Goal: Task Accomplishment & Management: Complete application form

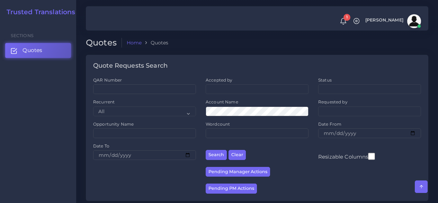
scroll to position [242, 0]
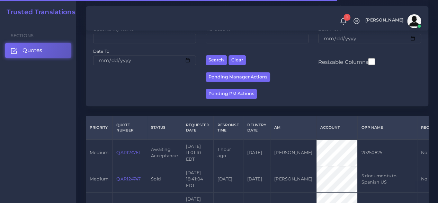
scroll to position [173, 0]
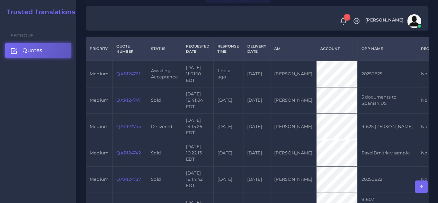
click at [120, 72] on link "QAR124761" at bounding box center [128, 73] width 24 height 5
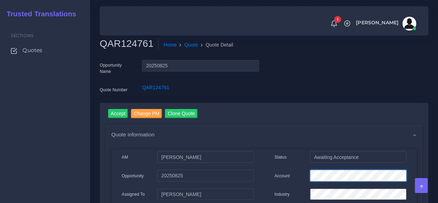
click at [296, 172] on div "Account" at bounding box center [340, 176] width 142 height 14
click at [111, 113] on input "Accept" at bounding box center [118, 113] width 20 height 9
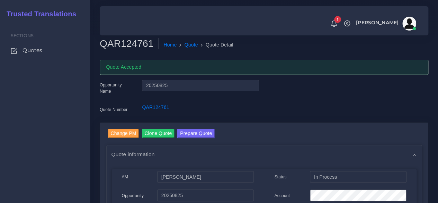
click at [129, 42] on h2 "QAR124761" at bounding box center [129, 44] width 59 height 12
copy h2 "QAR124761"
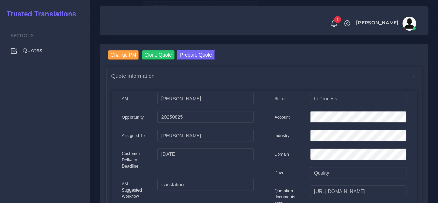
scroll to position [104, 0]
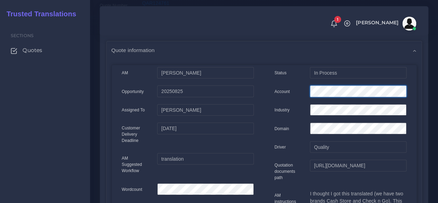
click at [292, 89] on div "Account" at bounding box center [340, 92] width 142 height 14
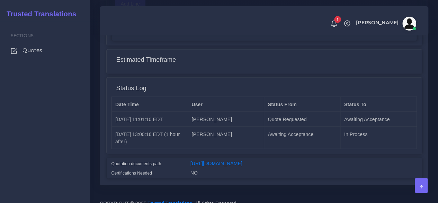
scroll to position [597, 0]
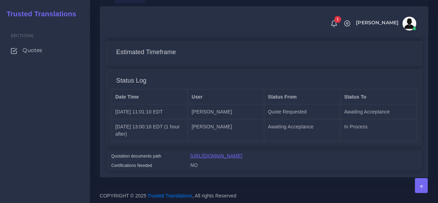
click at [223, 152] on link "[URL][DOMAIN_NAME]" at bounding box center [216, 155] width 52 height 6
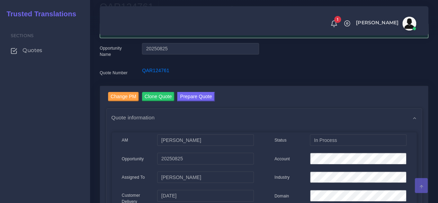
scroll to position [0, 0]
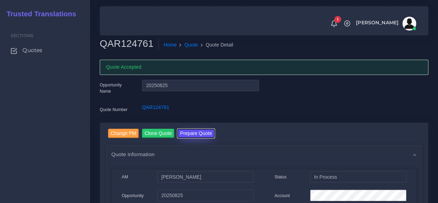
click at [190, 133] on button "Prepare Quote" at bounding box center [195, 132] width 37 height 9
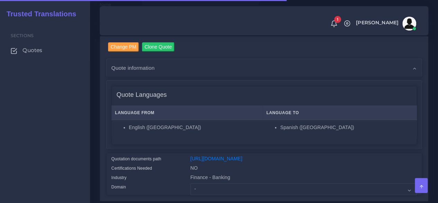
scroll to position [173, 0]
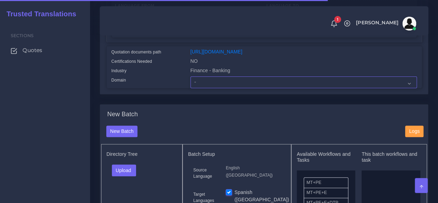
click at [191, 88] on select "- Advertising and Media Agriculture, Forestry and Fishing Architecture, Buildin…" at bounding box center [303, 82] width 226 height 12
select select "Finance - Banking"
click at [190, 88] on select "- Advertising and Media Agriculture, Forestry and Fishing Architecture, Buildin…" at bounding box center [303, 82] width 226 height 12
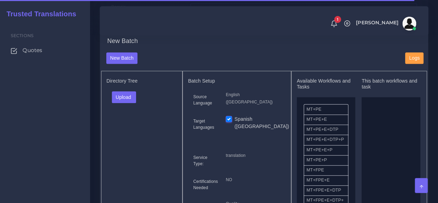
scroll to position [277, 0]
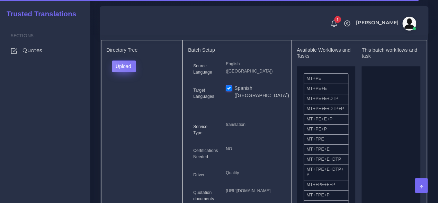
click at [132, 72] on button "Upload" at bounding box center [124, 66] width 25 height 12
click at [128, 97] on label "Files" at bounding box center [136, 92] width 48 height 9
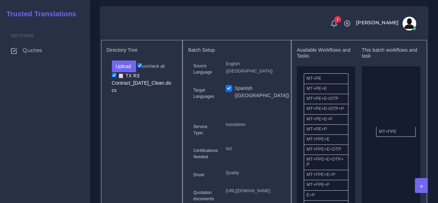
drag, startPoint x: 315, startPoint y: 155, endPoint x: 352, endPoint y: 144, distance: 39.4
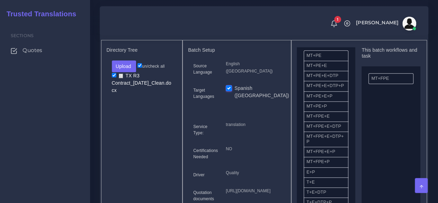
scroll to position [173, 0]
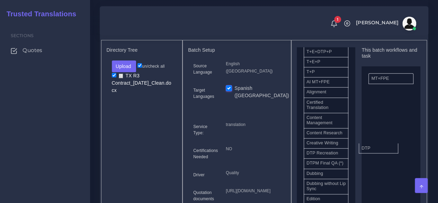
drag, startPoint x: 330, startPoint y: 173, endPoint x: 384, endPoint y: 160, distance: 55.5
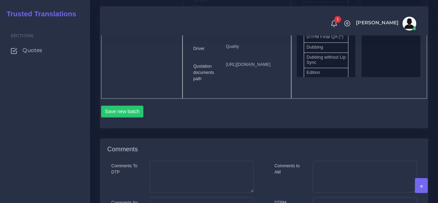
scroll to position [416, 0]
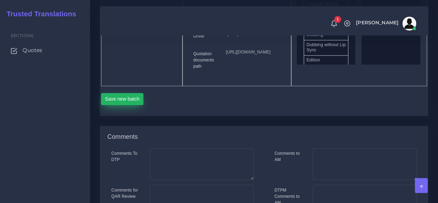
click at [129, 105] on button "Save new batch" at bounding box center [122, 99] width 43 height 12
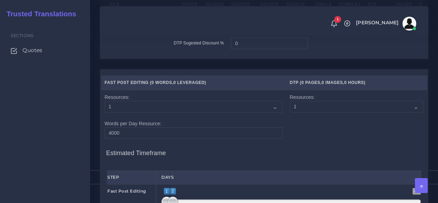
scroll to position [727, 0]
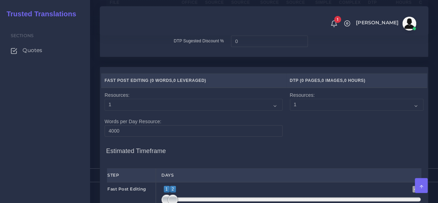
click at [188, 25] on input "number" at bounding box center [189, 20] width 16 height 12
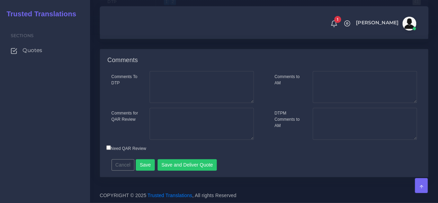
scroll to position [1003, 0]
type input "19"
click at [143, 165] on button "Save" at bounding box center [145, 165] width 19 height 12
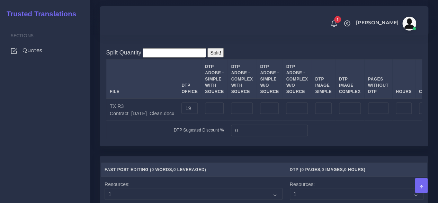
scroll to position [554, 0]
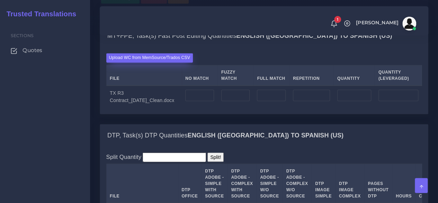
click at [164, 62] on label "Upload WC from MemSource/Trados CSV" at bounding box center [149, 57] width 87 height 9
click at [0, 0] on input "Upload WC from MemSource/Trados CSV" at bounding box center [0, 0] width 0 height 0
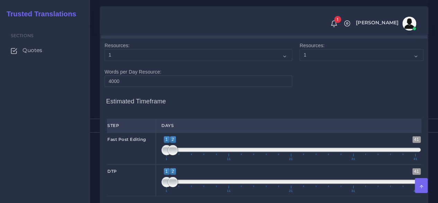
scroll to position [866, 0]
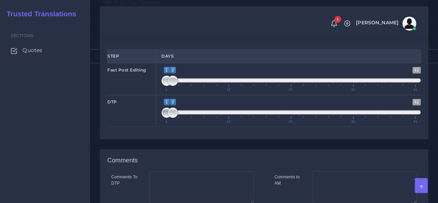
type input "2;2"
drag, startPoint x: 164, startPoint y: 172, endPoint x: 175, endPoint y: 170, distance: 10.8
click at [175, 118] on span at bounding box center [173, 112] width 10 height 10
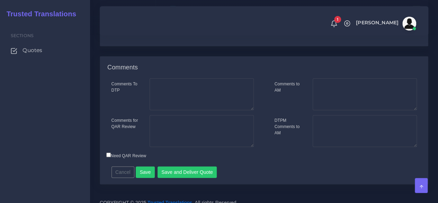
scroll to position [1023, 0]
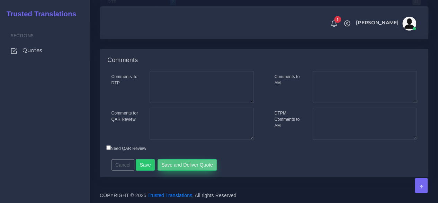
click at [175, 166] on button "Save and Deliver Quote" at bounding box center [188, 165] width 60 height 12
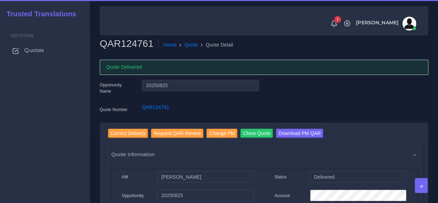
click at [36, 50] on span "Quotes" at bounding box center [34, 50] width 20 height 8
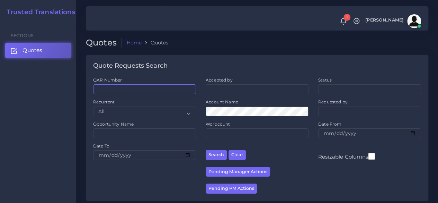
click at [115, 87] on input "QAR Number" at bounding box center [144, 89] width 103 height 10
paste input "QAR124659"
type input "QAR124659"
click at [206, 150] on button "Search" at bounding box center [216, 155] width 21 height 10
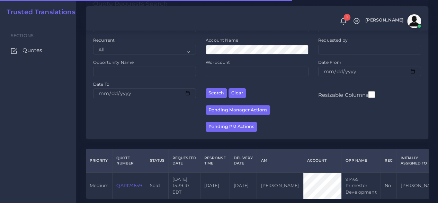
scroll to position [88, 0]
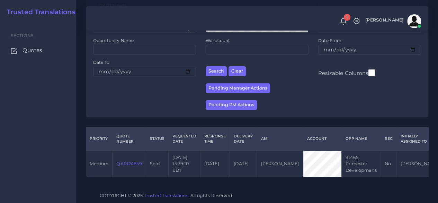
click at [132, 161] on link "QAR124659" at bounding box center [128, 163] width 25 height 5
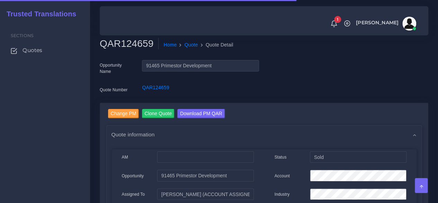
click at [77, 127] on div "Sections Quotes" at bounding box center [45, 111] width 90 height 181
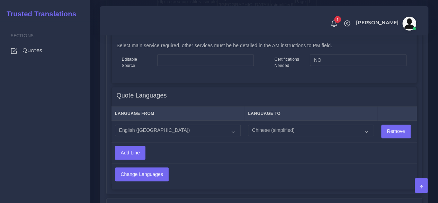
scroll to position [242, 0]
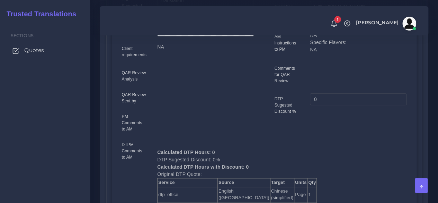
click at [34, 51] on span "Quotes" at bounding box center [34, 50] width 20 height 8
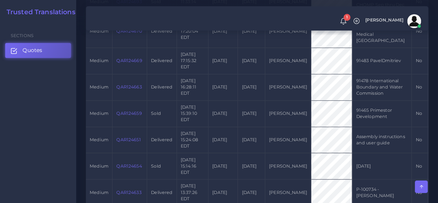
scroll to position [554, 0]
click at [130, 141] on link "QAR124651" at bounding box center [128, 138] width 24 height 5
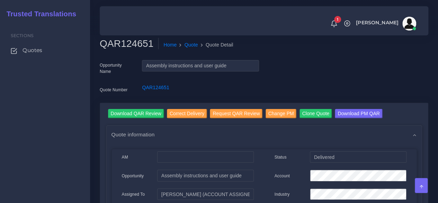
click at [125, 43] on h2 "QAR124651" at bounding box center [129, 44] width 59 height 12
copy h2 "QAR124651"
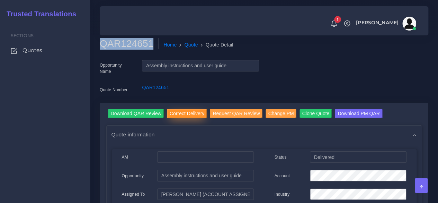
click at [181, 110] on input "Correct Delivery" at bounding box center [187, 113] width 40 height 9
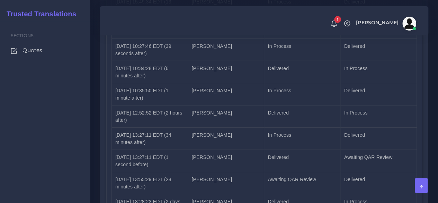
scroll to position [1116, 0]
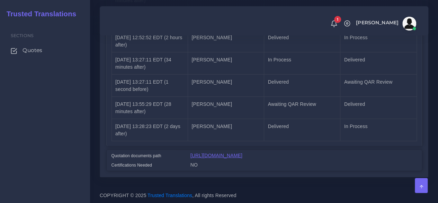
click at [242, 152] on link "[URL][DOMAIN_NAME]" at bounding box center [216, 155] width 52 height 6
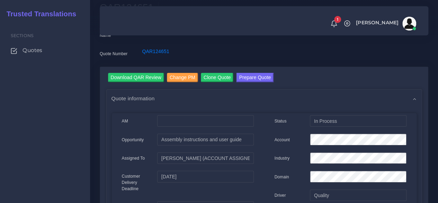
scroll to position [0, 0]
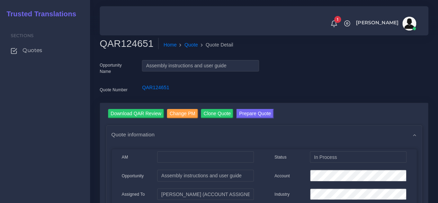
click at [127, 42] on h2 "QAR124651" at bounding box center [129, 44] width 59 height 12
copy h2 "QAR124651"
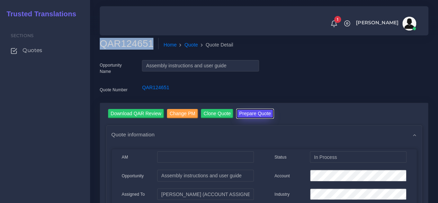
click at [246, 113] on button "Prepare Quote" at bounding box center [254, 113] width 37 height 9
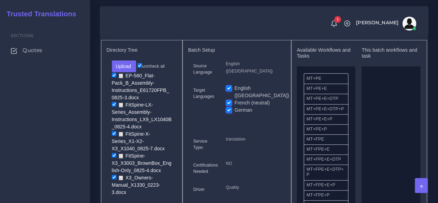
scroll to position [245, 0]
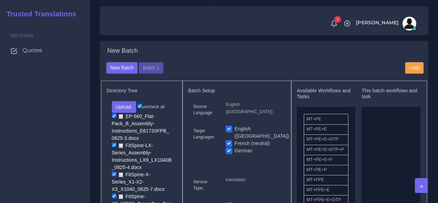
click at [156, 62] on div "New Batch" at bounding box center [264, 54] width 326 height 15
click at [156, 74] on button "Batch 1" at bounding box center [151, 68] width 24 height 12
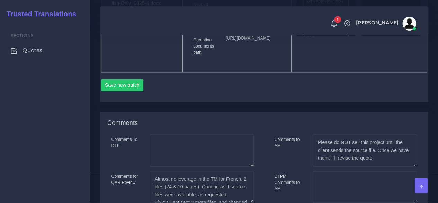
scroll to position [453, 0]
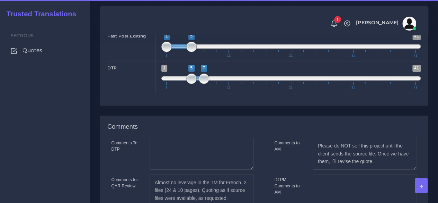
scroll to position [1214, 0]
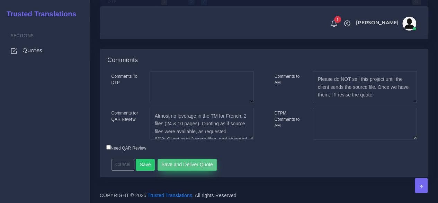
click at [180, 168] on button "Save and Deliver Quote" at bounding box center [188, 165] width 60 height 12
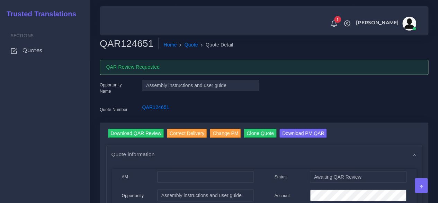
click at [89, 168] on div "Sections Quotes" at bounding box center [45, 111] width 90 height 181
click at [257, 129] on input "Clone Quote" at bounding box center [260, 132] width 33 height 9
click at [156, 67] on link "QAR124651-001" at bounding box center [156, 67] width 37 height 6
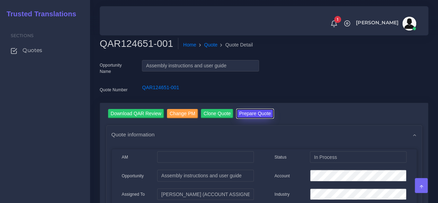
click at [247, 116] on button "Prepare Quote" at bounding box center [254, 113] width 37 height 9
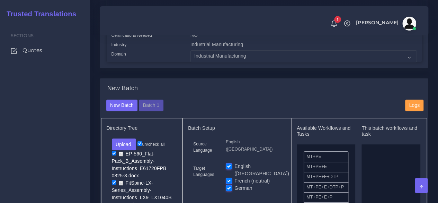
scroll to position [208, 0]
click at [166, 111] on div "New Batch Batch 1" at bounding box center [250, 105] width 299 height 12
click at [163, 111] on div "New Batch Batch 1" at bounding box center [250, 105] width 299 height 12
click at [160, 111] on button "Batch 1" at bounding box center [151, 105] width 24 height 12
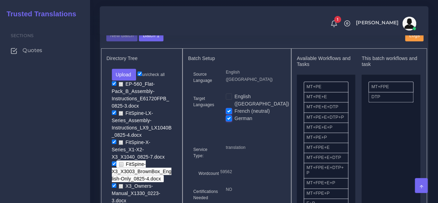
scroll to position [312, 0]
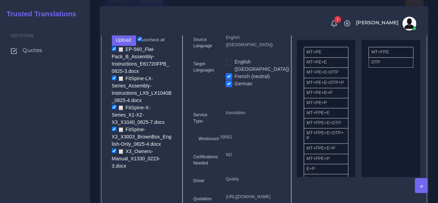
click at [142, 41] on input "un/check all" at bounding box center [139, 39] width 5 height 5
checkbox input "false"
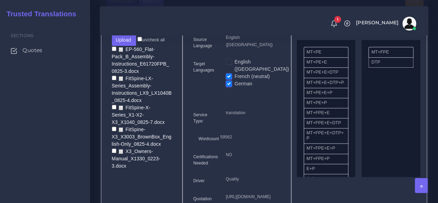
checkbox input "false"
click at [129, 46] on button "Upload" at bounding box center [124, 40] width 25 height 12
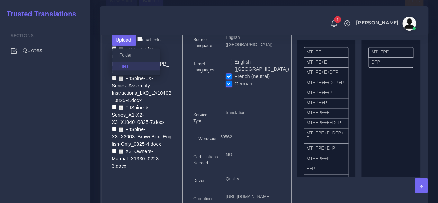
click at [127, 70] on label "Files" at bounding box center [136, 66] width 48 height 9
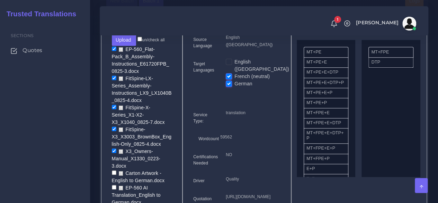
click at [141, 41] on input "un/check all" at bounding box center [139, 39] width 5 height 5
checkbox input "true"
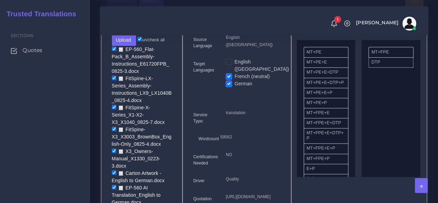
checkbox input "true"
click at [114, 51] on input "checkbox" at bounding box center [114, 48] width 5 height 5
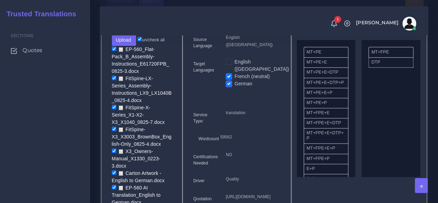
checkbox input "false"
click at [113, 80] on input "checkbox" at bounding box center [114, 77] width 5 height 5
checkbox input "false"
click at [114, 109] on input "checkbox" at bounding box center [114, 107] width 5 height 5
checkbox input "false"
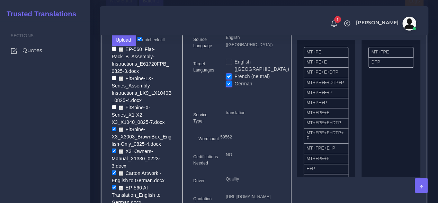
click at [114, 131] on input "checkbox" at bounding box center [114, 128] width 5 height 5
checkbox input "false"
click at [113, 153] on input "checkbox" at bounding box center [114, 150] width 5 height 5
checkbox input "false"
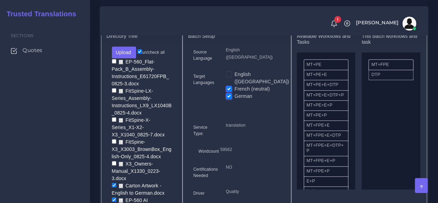
scroll to position [277, 0]
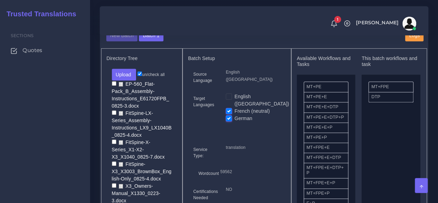
click at [142, 78] on label "un/check all" at bounding box center [150, 74] width 27 height 6
click at [142, 76] on input "un/check all" at bounding box center [139, 73] width 5 height 5
checkbox input "false"
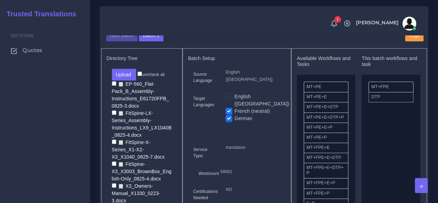
checkbox input "false"
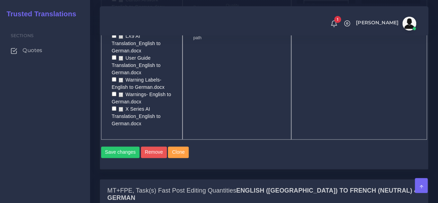
scroll to position [450, 0]
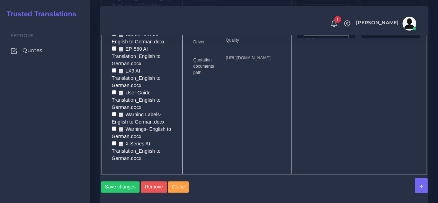
click at [112, 51] on input "checkbox" at bounding box center [114, 48] width 5 height 5
checkbox input "true"
click at [113, 72] on input "checkbox" at bounding box center [114, 70] width 5 height 5
checkbox input "true"
click at [114, 94] on input "checkbox" at bounding box center [114, 92] width 5 height 5
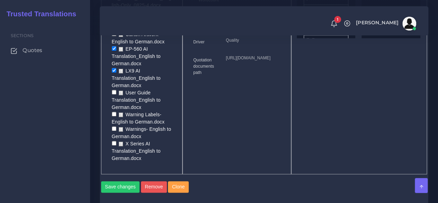
checkbox input "true"
click at [114, 145] on input "checkbox" at bounding box center [114, 143] width 5 height 5
checkbox input "true"
click at [113, 36] on input "checkbox" at bounding box center [114, 34] width 5 height 5
checkbox input "true"
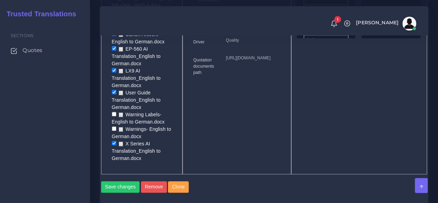
click at [112, 116] on input "checkbox" at bounding box center [114, 113] width 5 height 5
checkbox input "true"
click at [114, 131] on input "checkbox" at bounding box center [114, 128] width 5 height 5
checkbox input "true"
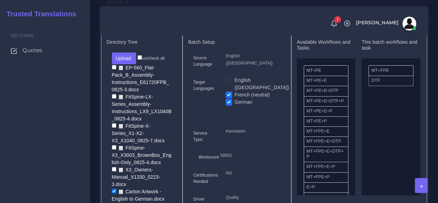
scroll to position [277, 0]
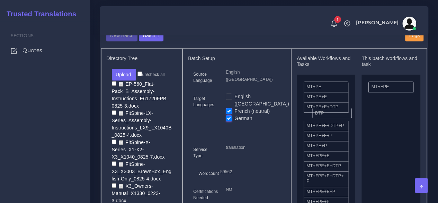
drag, startPoint x: 387, startPoint y: 108, endPoint x: 331, endPoint y: 124, distance: 58.7
click at [234, 115] on label "French (neutral)" at bounding box center [251, 110] width 35 height 7
click at [229, 114] on input "French (neutral)" at bounding box center [229, 110] width 6 height 6
checkbox input "false"
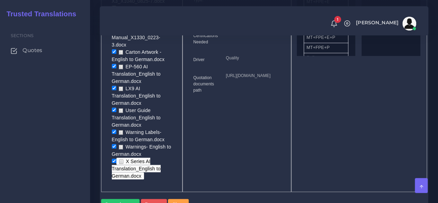
scroll to position [485, 0]
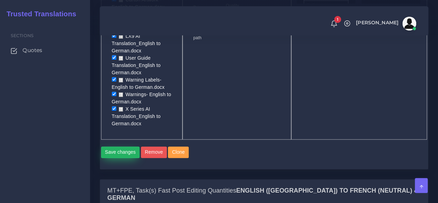
click at [131, 158] on button "Save changes" at bounding box center [120, 152] width 39 height 12
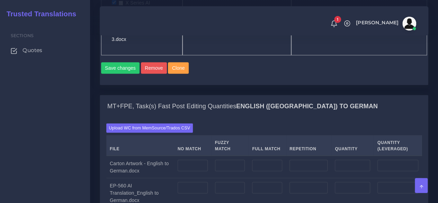
scroll to position [658, 0]
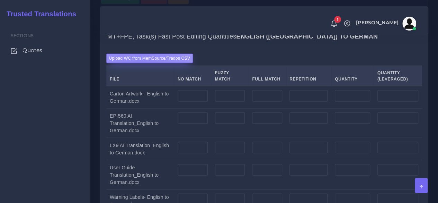
click at [140, 63] on label "Upload WC from MemSource/Trados CSV" at bounding box center [149, 58] width 87 height 9
click at [0, 0] on input "Upload WC from MemSource/Trados CSV" at bounding box center [0, 0] width 0 height 0
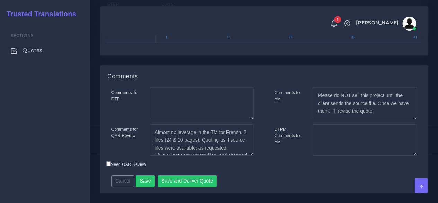
scroll to position [1065, 0]
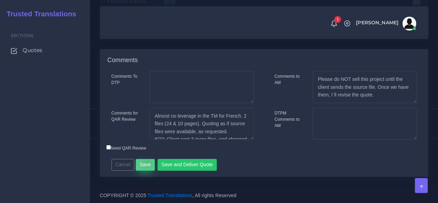
click at [145, 162] on button "Save" at bounding box center [145, 165] width 19 height 12
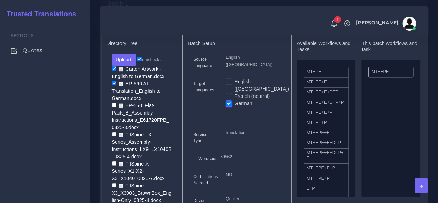
scroll to position [277, 0]
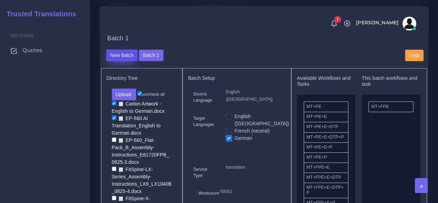
click at [125, 61] on button "New Batch" at bounding box center [122, 56] width 32 height 12
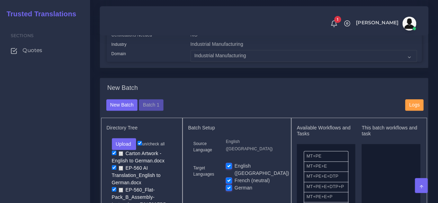
scroll to position [277, 0]
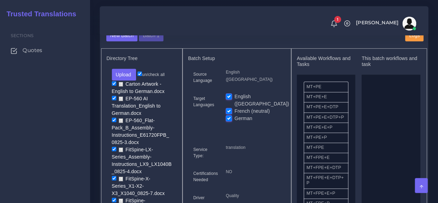
click at [142, 76] on input "un/check all" at bounding box center [139, 73] width 5 height 5
checkbox input "false"
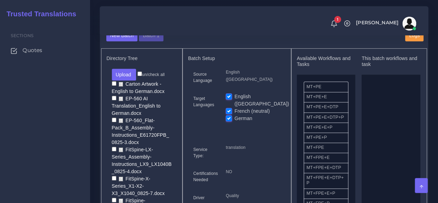
checkbox input "false"
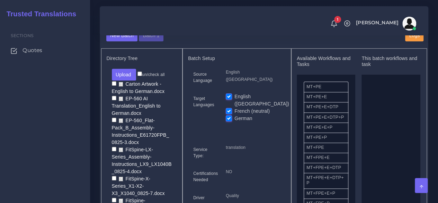
checkbox input "false"
click at [133, 80] on button "Upload" at bounding box center [124, 75] width 25 height 12
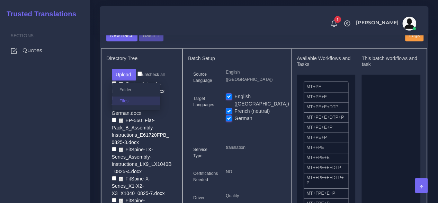
click at [129, 105] on label "Files" at bounding box center [136, 100] width 48 height 9
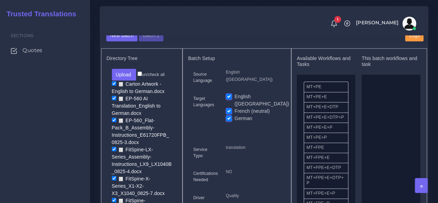
click at [234, 106] on label "English ([GEOGRAPHIC_DATA])" at bounding box center [261, 100] width 55 height 15
click at [229, 99] on input "English ([GEOGRAPHIC_DATA])" at bounding box center [229, 96] width 6 height 6
checkbox input "false"
click at [234, 122] on label "German" at bounding box center [243, 118] width 18 height 7
click at [230, 121] on input "German" at bounding box center [229, 118] width 6 height 6
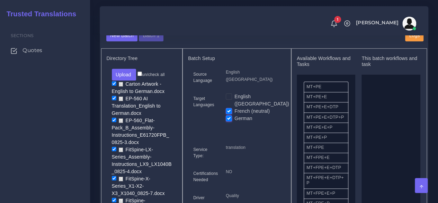
checkbox input "false"
drag, startPoint x: 341, startPoint y: 157, endPoint x: 390, endPoint y: 141, distance: 51.5
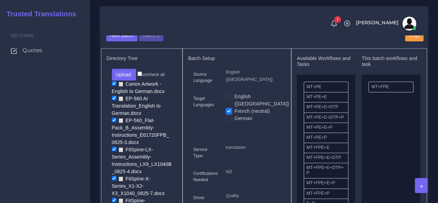
click at [140, 76] on input "un/check all" at bounding box center [139, 73] width 5 height 5
click at [142, 76] on input "un/check all" at bounding box center [139, 73] width 5 height 5
checkbox input "false"
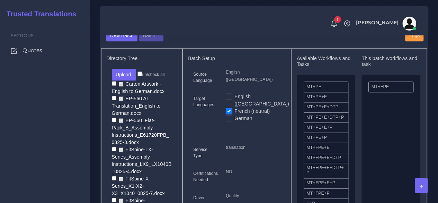
checkbox input "false"
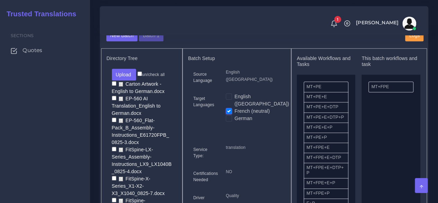
checkbox input "false"
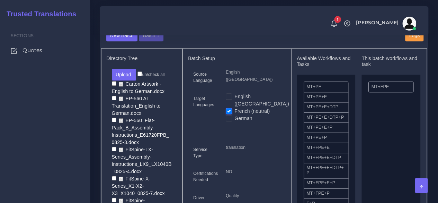
checkbox input "false"
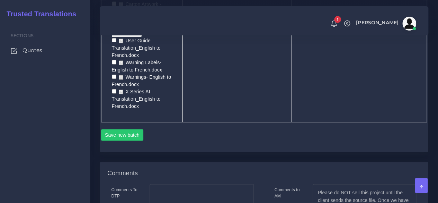
scroll to position [623, 0]
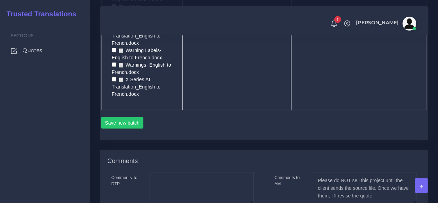
click at [112, 81] on input "checkbox" at bounding box center [114, 79] width 5 height 5
checkbox input "true"
click at [112, 66] on input "checkbox" at bounding box center [114, 64] width 5 height 5
checkbox input "true"
click at [113, 52] on input "checkbox" at bounding box center [114, 49] width 5 height 5
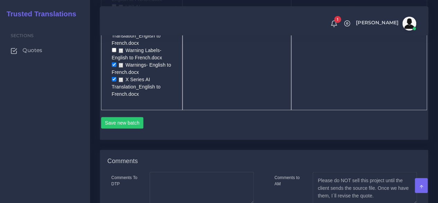
checkbox input "true"
click at [114, 30] on input "checkbox" at bounding box center [114, 28] width 5 height 5
checkbox input "true"
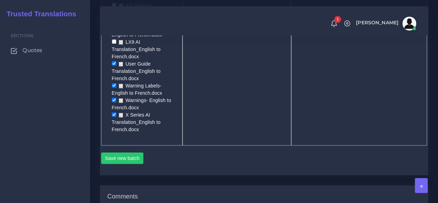
scroll to position [554, 0]
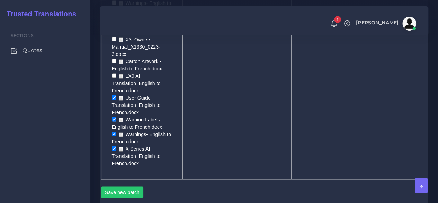
click at [113, 78] on input "checkbox" at bounding box center [114, 75] width 5 height 5
checkbox input "true"
click at [113, 63] on input "checkbox" at bounding box center [114, 61] width 5 height 5
checkbox input "true"
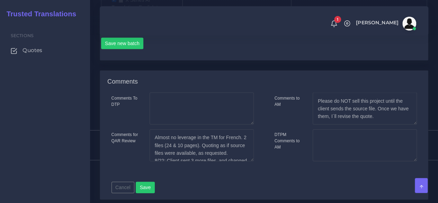
scroll to position [658, 0]
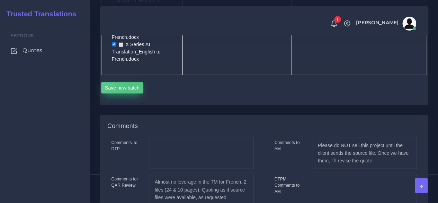
click at [128, 94] on button "Save new batch" at bounding box center [122, 88] width 43 height 12
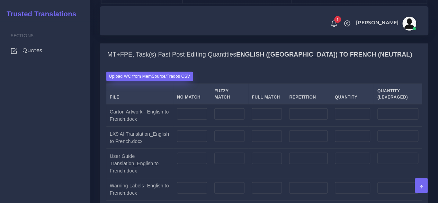
scroll to position [727, 0]
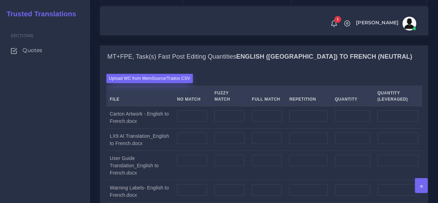
click at [141, 83] on label "Upload WC from MemSource/Trados CSV" at bounding box center [149, 78] width 87 height 9
click at [0, 0] on input "Upload WC from MemSource/Trados CSV" at bounding box center [0, 0] width 0 height 0
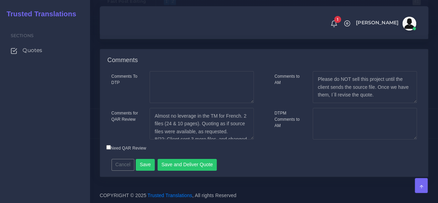
scroll to position [1145, 0]
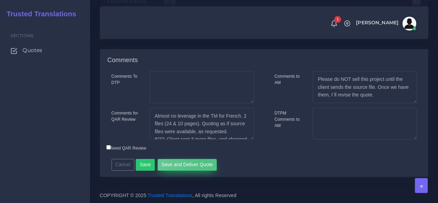
click at [200, 162] on button "Save and Deliver Quote" at bounding box center [188, 165] width 60 height 12
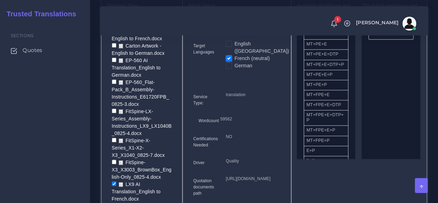
scroll to position [348, 0]
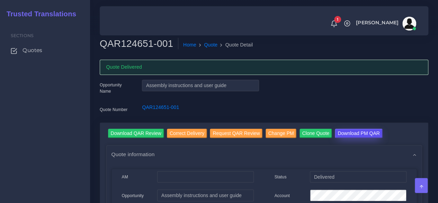
click at [363, 132] on input "Download PM QAR" at bounding box center [358, 132] width 47 height 9
click at [34, 53] on span "Quotes" at bounding box center [34, 50] width 20 height 8
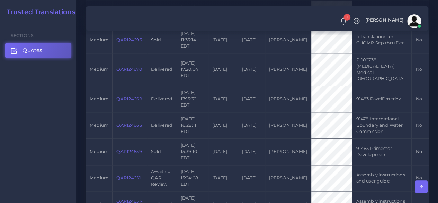
scroll to position [554, 0]
